Goal: Task Accomplishment & Management: Manage account settings

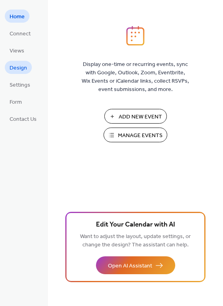
click at [19, 70] on span "Design" at bounding box center [18, 68] width 17 height 8
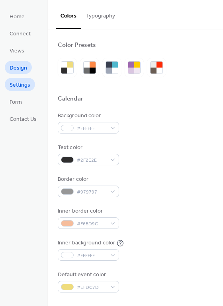
click at [25, 83] on span "Settings" at bounding box center [20, 85] width 21 height 8
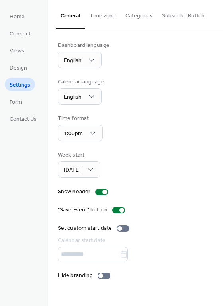
click at [142, 12] on button "Categories" at bounding box center [138, 14] width 37 height 28
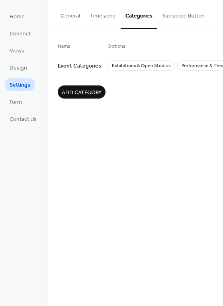
click at [88, 94] on span "Add category" at bounding box center [82, 93] width 40 height 8
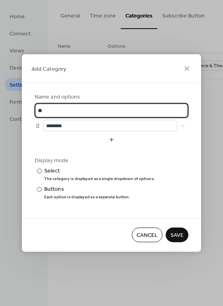
type input "*"
type input "********"
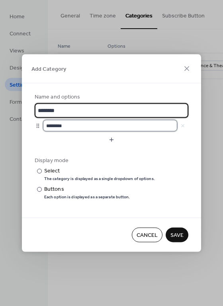
click at [65, 121] on input "********" at bounding box center [110, 126] width 134 height 12
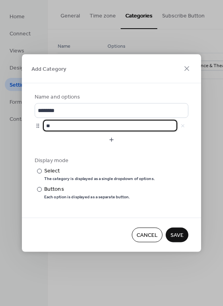
type input "*"
type input "******"
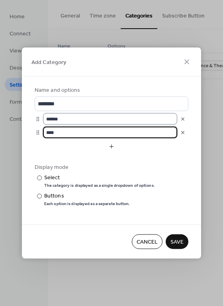
type input "****"
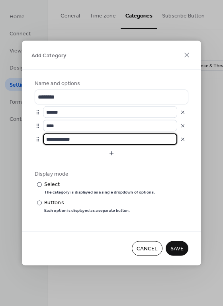
type input "**********"
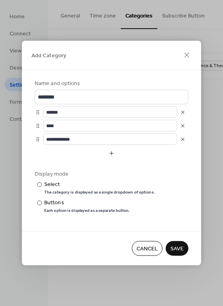
type input "**********"
type input "****"
click at [179, 247] on span "Save" at bounding box center [176, 249] width 13 height 8
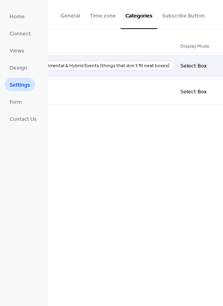
scroll to position [0, 584]
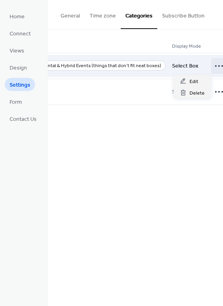
click at [212, 65] on icon at bounding box center [218, 66] width 13 height 13
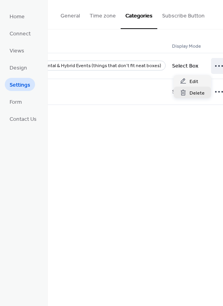
scroll to position [0, 577]
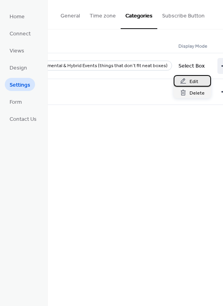
click at [190, 80] on span "Edit" at bounding box center [193, 82] width 9 height 8
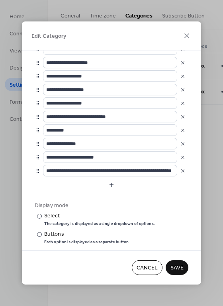
scroll to position [56, 0]
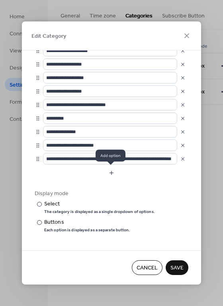
click at [114, 173] on button "button" at bounding box center [111, 173] width 153 height 13
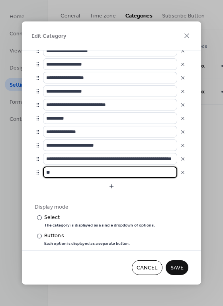
type input "*"
click at [67, 174] on input "**********" at bounding box center [110, 173] width 134 height 12
type input "**********"
click at [89, 189] on button "button" at bounding box center [111, 186] width 153 height 13
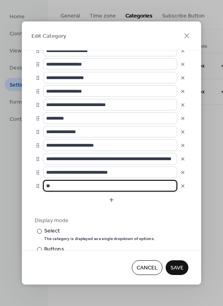
type input "*"
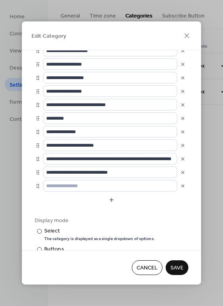
click at [179, 187] on button "button" at bounding box center [182, 185] width 11 height 11
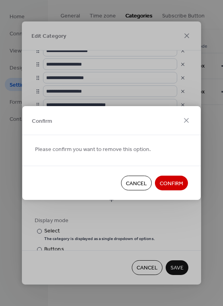
click at [179, 187] on span "Confirm" at bounding box center [170, 184] width 23 height 8
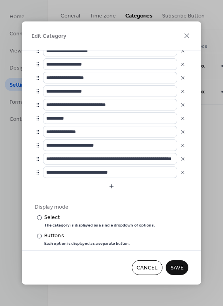
scroll to position [69, 0]
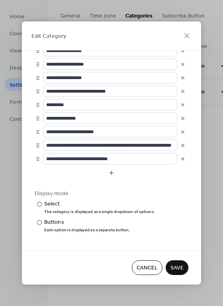
click at [182, 265] on span "Save" at bounding box center [176, 268] width 13 height 8
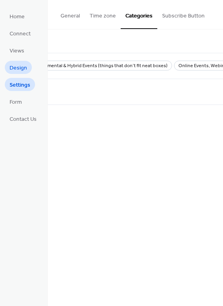
click at [19, 65] on span "Design" at bounding box center [18, 68] width 17 height 8
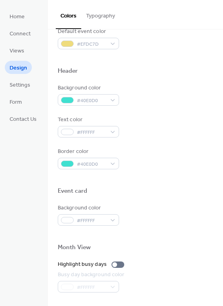
scroll to position [244, 0]
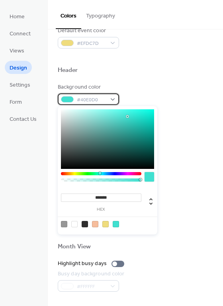
click at [69, 100] on div at bounding box center [67, 99] width 13 height 6
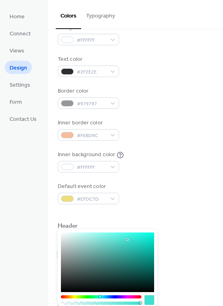
scroll to position [0, 0]
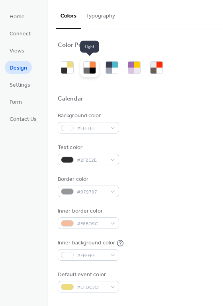
click at [90, 67] on div at bounding box center [92, 65] width 6 height 6
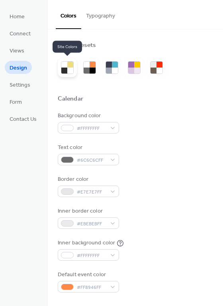
click at [71, 67] on div at bounding box center [70, 65] width 6 height 6
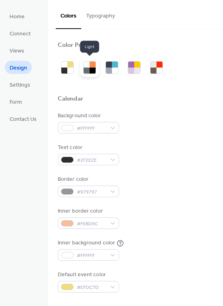
click at [85, 69] on div at bounding box center [86, 71] width 6 height 6
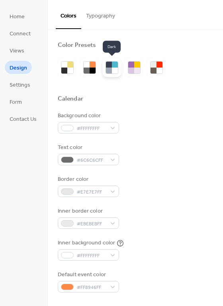
click at [112, 68] on div at bounding box center [115, 71] width 6 height 6
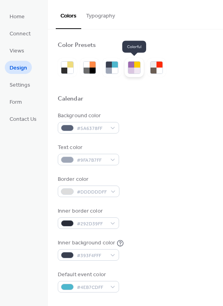
click at [135, 68] on div at bounding box center [137, 71] width 6 height 6
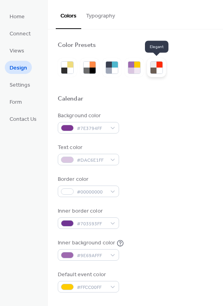
click at [160, 66] on div at bounding box center [159, 65] width 6 height 6
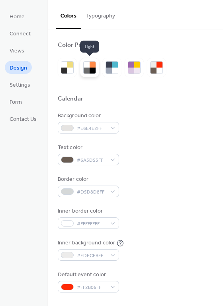
click at [89, 67] on div at bounding box center [92, 65] width 6 height 6
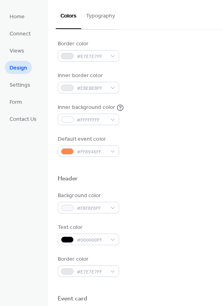
scroll to position [136, 0]
click at [142, 143] on div "Default event color #FF8946FF" at bounding box center [135, 146] width 155 height 22
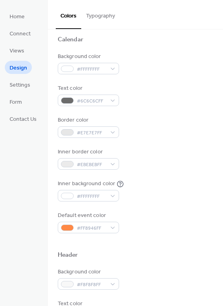
scroll to position [60, 0]
click at [113, 133] on div "#E7E7E7FF" at bounding box center [88, 132] width 61 height 12
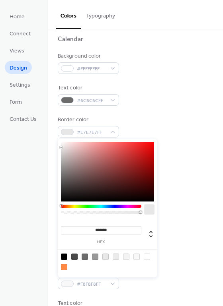
type input "*******"
click at [120, 161] on div at bounding box center [107, 172] width 93 height 60
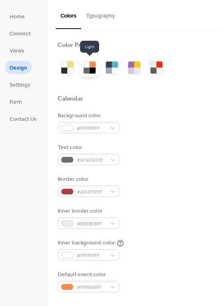
click at [92, 69] on div at bounding box center [92, 71] width 6 height 6
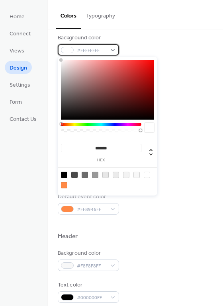
click at [116, 48] on div "#FFFFFFFF" at bounding box center [88, 50] width 61 height 12
type input "*******"
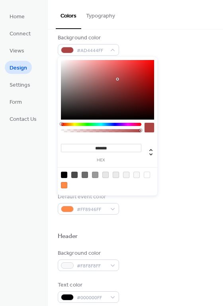
click at [117, 79] on div at bounding box center [107, 90] width 93 height 60
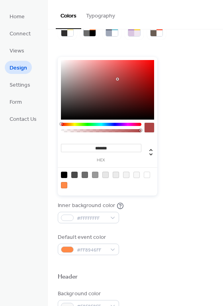
scroll to position [37, 0]
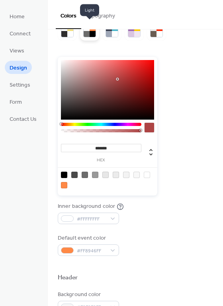
click at [84, 33] on div at bounding box center [86, 34] width 6 height 6
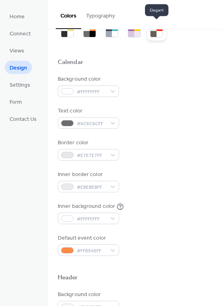
click at [153, 31] on div at bounding box center [153, 34] width 6 height 6
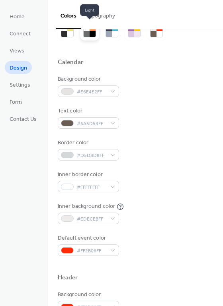
click at [84, 32] on div at bounding box center [86, 34] width 6 height 6
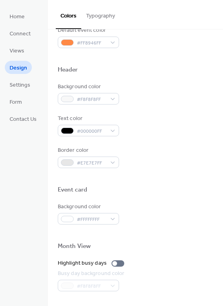
scroll to position [238, 0]
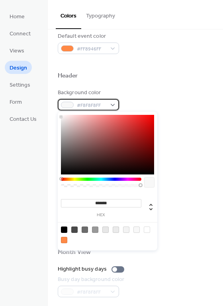
click at [112, 104] on div "#F8F8F8FF" at bounding box center [88, 105] width 61 height 12
type input "*******"
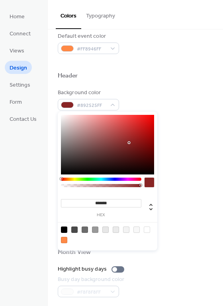
click at [129, 143] on div at bounding box center [107, 145] width 93 height 60
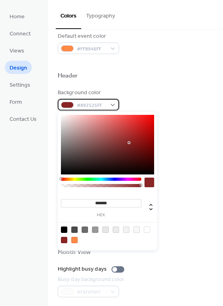
click at [112, 104] on div "#892525FF" at bounding box center [88, 105] width 61 height 12
click at [91, 103] on span "#892525FF" at bounding box center [91, 105] width 29 height 8
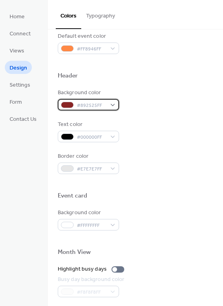
click at [91, 103] on span "#892525FF" at bounding box center [91, 105] width 29 height 8
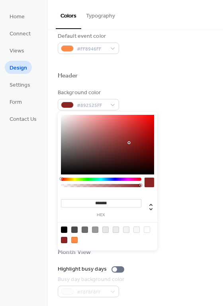
click at [112, 206] on input "*******" at bounding box center [101, 203] width 80 height 8
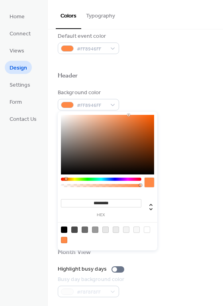
type input "*********"
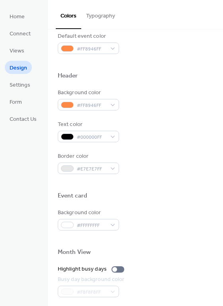
click at [179, 138] on div "Text color #000000FF" at bounding box center [135, 131] width 155 height 22
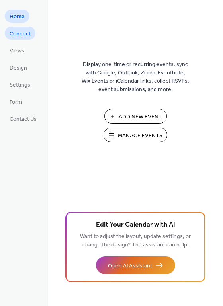
click at [14, 35] on span "Connect" at bounding box center [20, 34] width 21 height 8
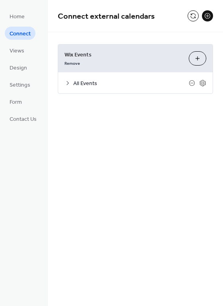
click at [67, 81] on icon at bounding box center [67, 83] width 6 height 6
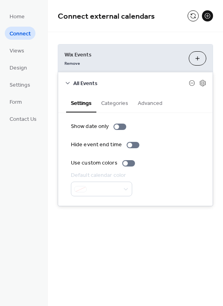
click at [113, 101] on button "Categories" at bounding box center [114, 102] width 37 height 18
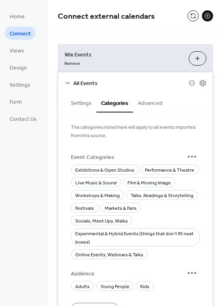
click at [141, 101] on button "Advanced" at bounding box center [150, 102] width 34 height 18
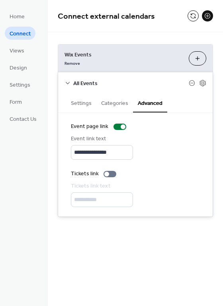
click at [115, 105] on button "Categories" at bounding box center [114, 102] width 37 height 18
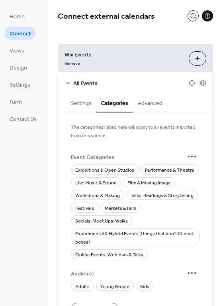
scroll to position [42, 0]
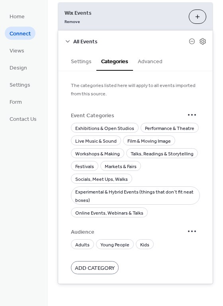
click at [155, 228] on span "Audience" at bounding box center [127, 232] width 113 height 8
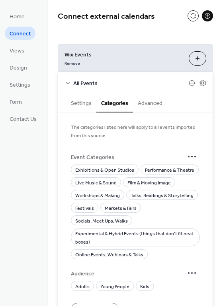
click at [85, 101] on button "Settings" at bounding box center [81, 102] width 30 height 18
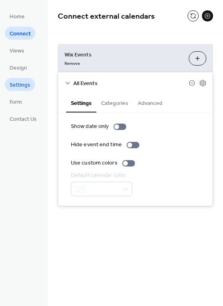
click at [22, 90] on link "Settings" at bounding box center [20, 84] width 30 height 13
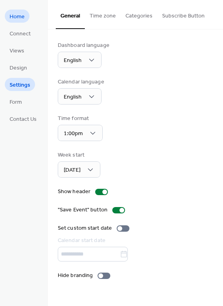
click at [12, 19] on span "Home" at bounding box center [17, 17] width 15 height 8
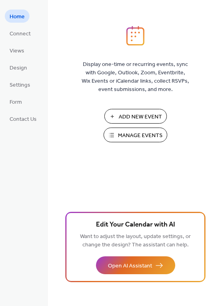
click at [122, 132] on span "Manage Events" at bounding box center [140, 136] width 45 height 8
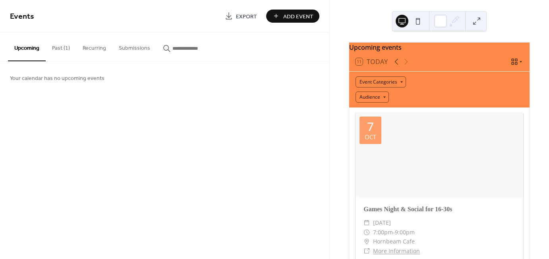
click at [92, 52] on button "Recurring" at bounding box center [94, 46] width 36 height 28
click at [58, 45] on button "Past (1)" at bounding box center [61, 46] width 31 height 28
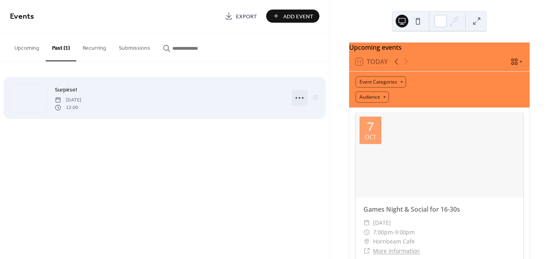
click at [296, 99] on icon at bounding box center [299, 97] width 13 height 13
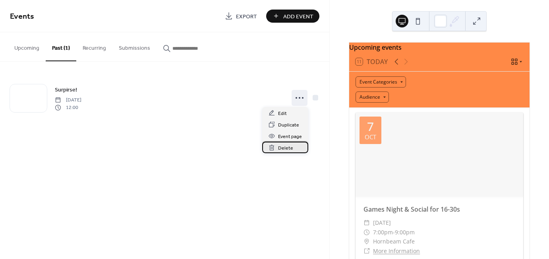
click at [286, 145] on span "Delete" at bounding box center [285, 148] width 15 height 8
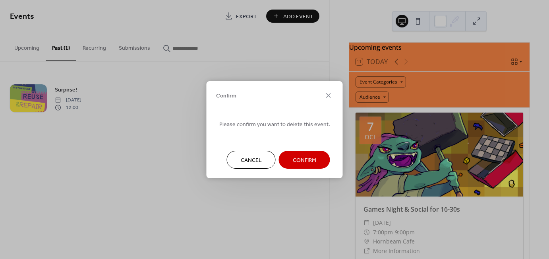
click at [293, 164] on span "Confirm" at bounding box center [304, 160] width 23 height 8
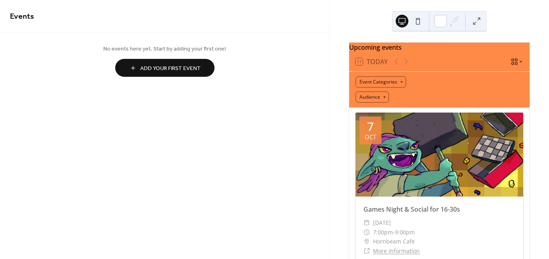
scroll to position [174, 0]
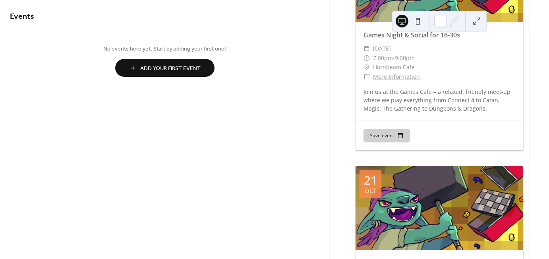
click at [447, 120] on div "Games Night & Social for 16-30s ​ [DATE] ​ 7:00pm - 9:00pm ​ Hornbeam Cafe ​ Mo…" at bounding box center [440, 71] width 168 height 98
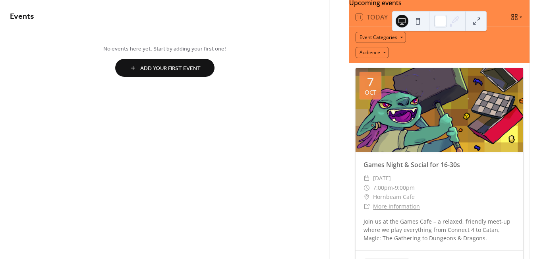
scroll to position [12, 0]
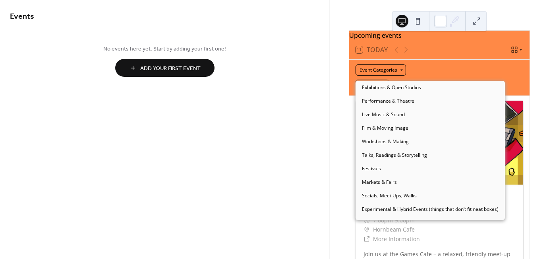
click at [399, 74] on div "Event Categories" at bounding box center [381, 69] width 50 height 11
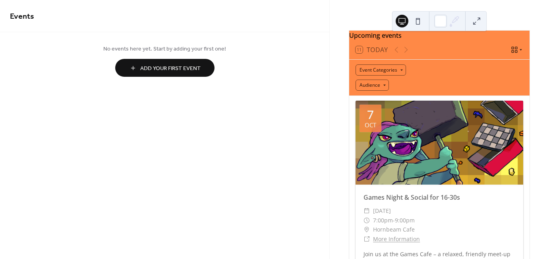
click at [424, 74] on div "Event Categories" at bounding box center [440, 69] width 168 height 11
click at [513, 54] on icon at bounding box center [515, 50] width 8 height 8
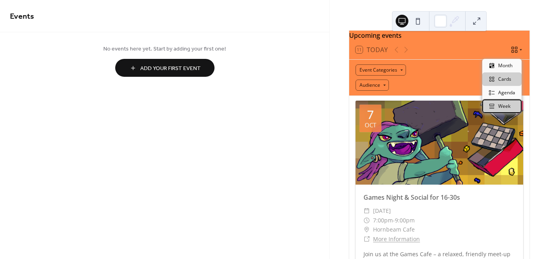
click at [507, 103] on span "Week" at bounding box center [504, 106] width 12 height 7
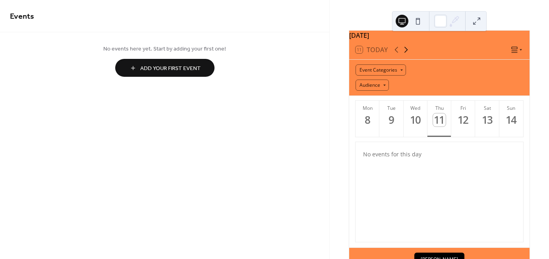
click at [407, 53] on icon at bounding box center [407, 50] width 4 height 6
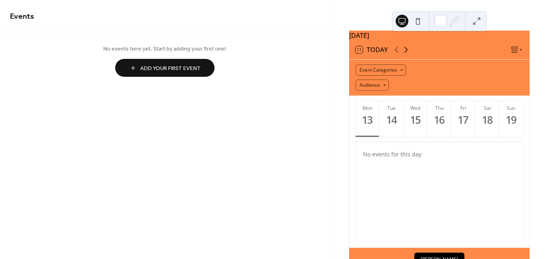
click at [407, 53] on icon at bounding box center [407, 50] width 4 height 6
click at [388, 126] on div "4" at bounding box center [391, 119] width 13 height 13
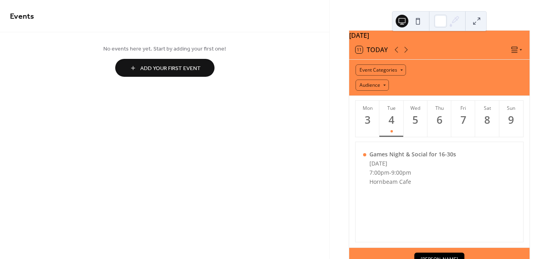
click at [517, 58] on div "11 Today" at bounding box center [439, 49] width 180 height 19
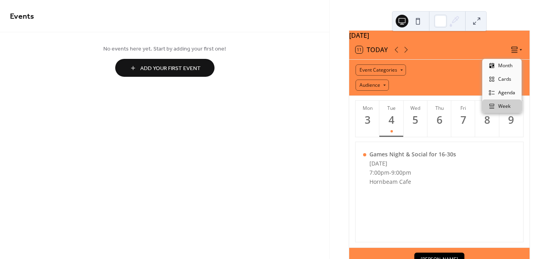
click at [512, 53] on icon at bounding box center [515, 50] width 8 height 8
click at [509, 72] on div "Cards" at bounding box center [501, 79] width 39 height 14
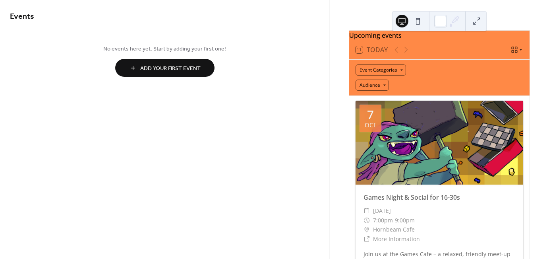
scroll to position [0, 0]
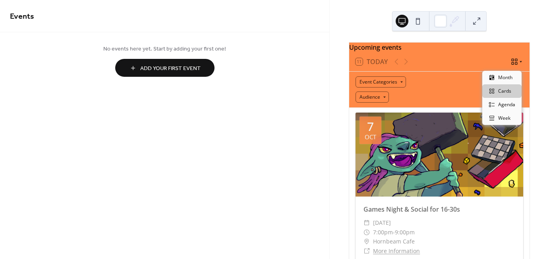
click at [512, 66] on icon at bounding box center [515, 62] width 8 height 8
click at [503, 79] on span "Month" at bounding box center [505, 77] width 14 height 7
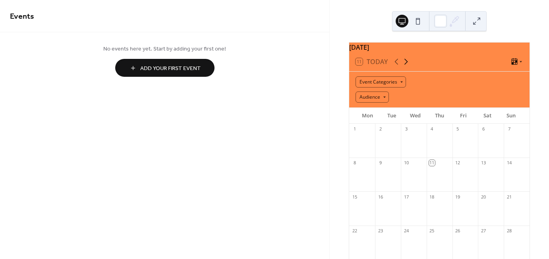
click at [407, 66] on icon at bounding box center [406, 62] width 10 height 10
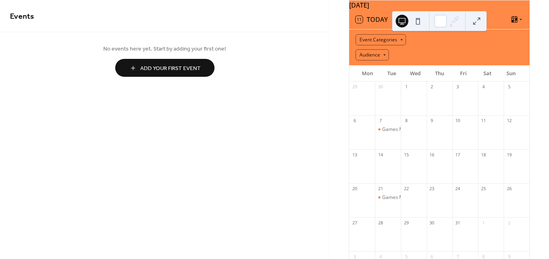
scroll to position [24, 0]
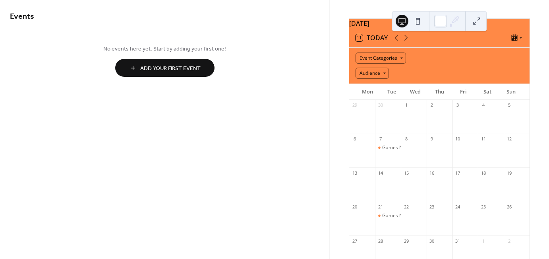
click at [508, 71] on div "Event Categories Audience" at bounding box center [439, 66] width 180 height 36
click at [101, 44] on div "No events here yet. Start by adding your first one! Add Your First Event" at bounding box center [164, 60] width 329 height 56
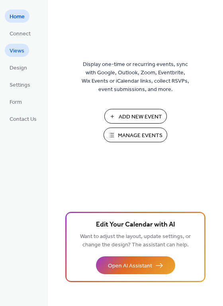
click at [13, 53] on span "Views" at bounding box center [17, 51] width 15 height 8
